Goal: Information Seeking & Learning: Find contact information

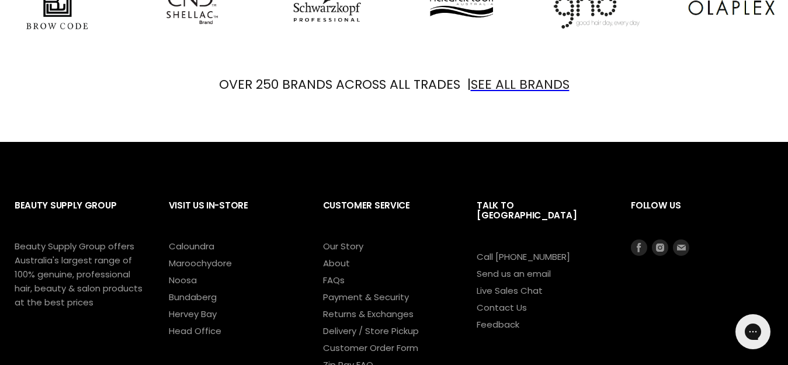
scroll to position [1554, 0]
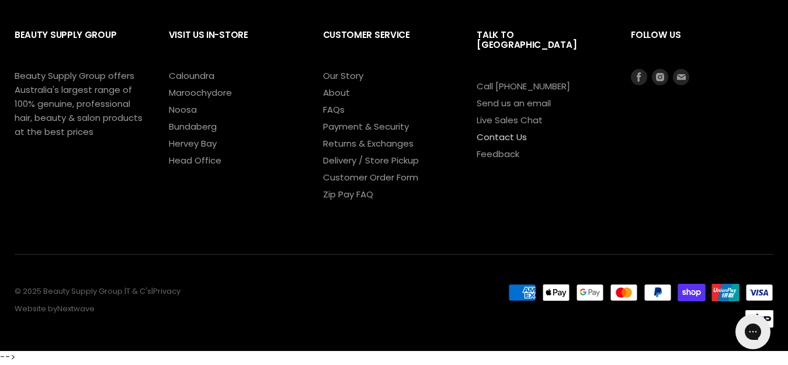
click at [491, 131] on link "Contact Us" at bounding box center [501, 137] width 50 height 12
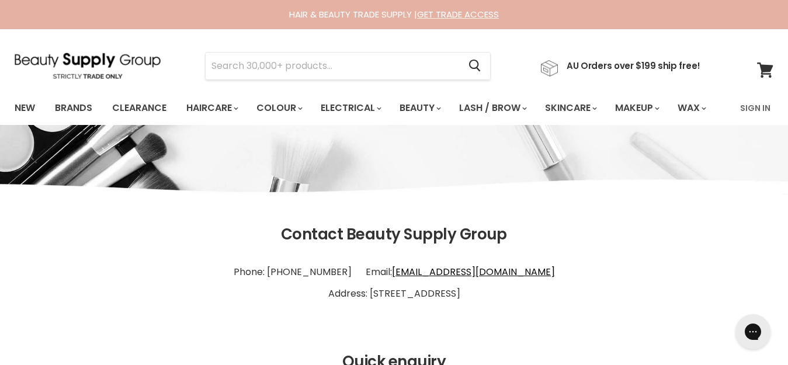
drag, startPoint x: 322, startPoint y: 326, endPoint x: 529, endPoint y: 325, distance: 206.7
click at [529, 310] on p "Phone: 1300 241 258 Email: info@bsghq.com.au Address: 60 Aerodrome Rd Maroochyd…" at bounding box center [394, 283] width 758 height 54
copy p "60 Aerodrome Rd Maroochydore Q 4558"
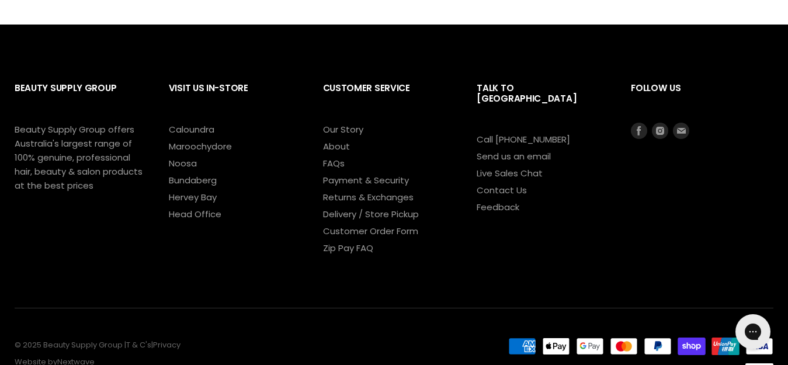
scroll to position [744, 0]
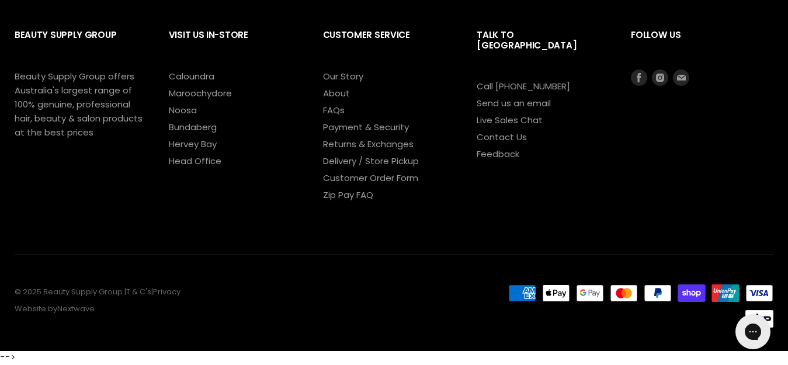
drag, startPoint x: 121, startPoint y: 292, endPoint x: 44, endPoint y: 292, distance: 77.1
click at [44, 292] on p "© 2025 Beauty Supply Group | T & C's | Privacy Website by Nextwave" at bounding box center [239, 301] width 448 height 26
copy p "Beauty Supply Group"
